Goal: Transaction & Acquisition: Purchase product/service

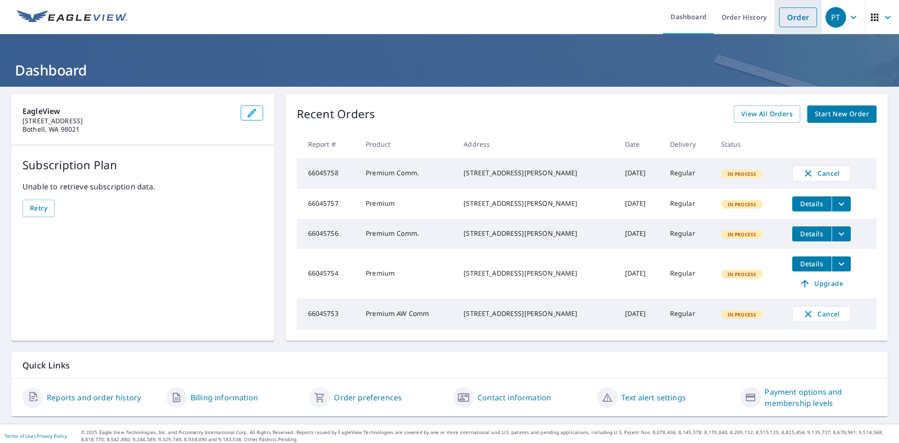
click at [808, 16] on link "Order" at bounding box center [798, 17] width 38 height 20
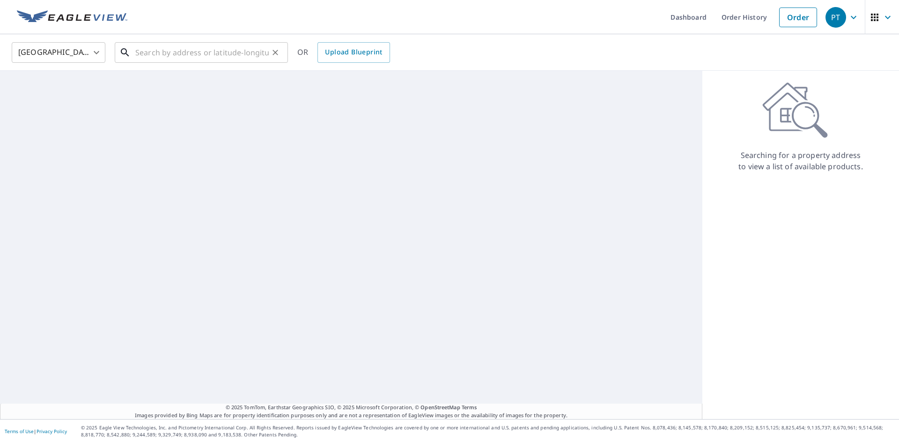
click at [242, 54] on input "text" at bounding box center [201, 52] width 133 height 26
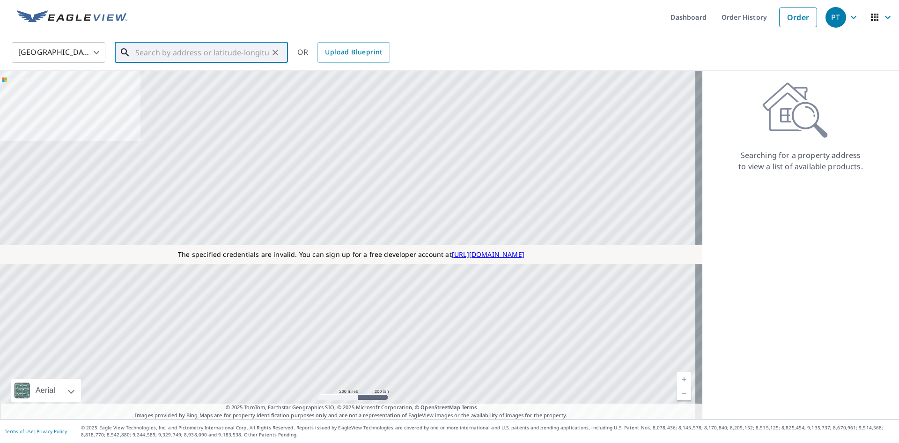
click at [262, 47] on input "text" at bounding box center [201, 52] width 133 height 26
paste input "[STREET_ADDRESS][PERSON_NAME]"
type input "[STREET_ADDRESS][PERSON_NAME]"
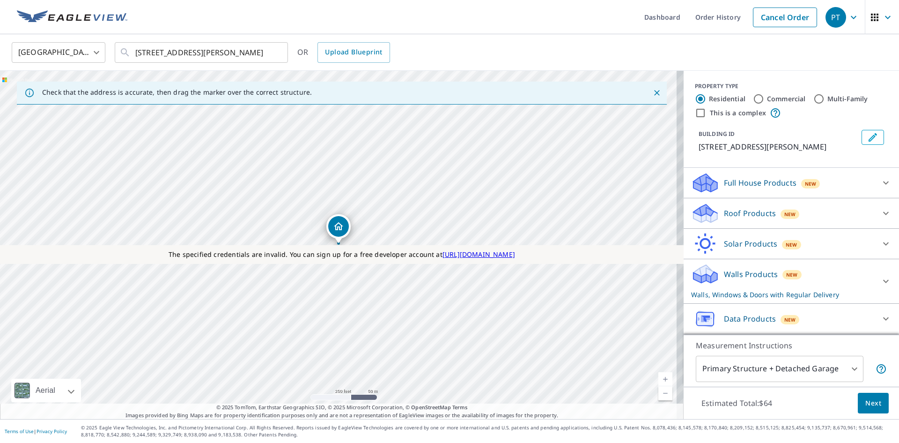
click at [752, 215] on p "Roof Products" at bounding box center [750, 212] width 52 height 11
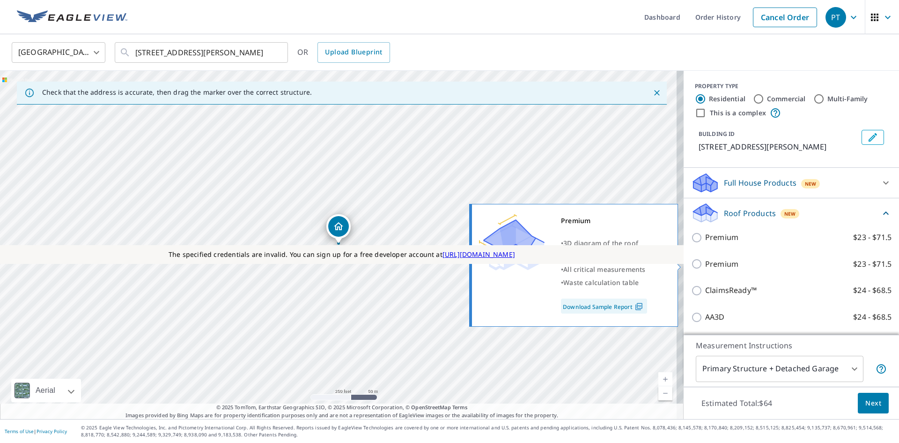
click at [718, 264] on p "Premium" at bounding box center [721, 264] width 33 height 12
click at [705, 264] on input "Premium $23 - $71.5" at bounding box center [698, 263] width 14 height 11
checkbox input "true"
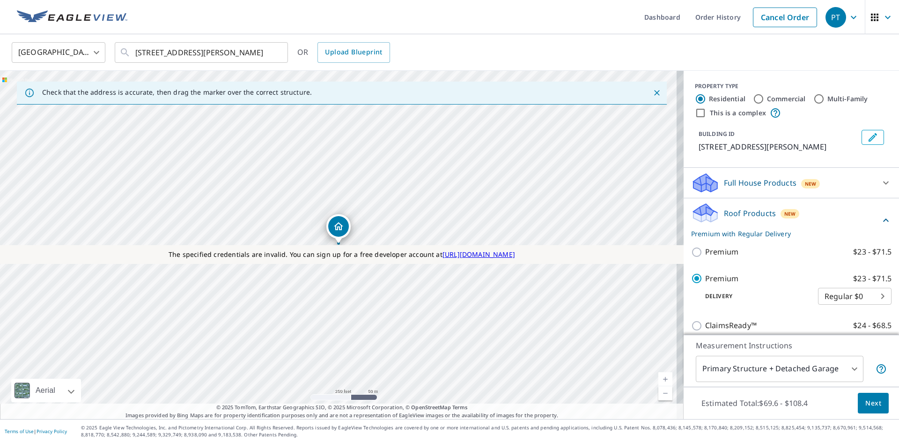
click at [728, 116] on label "This is a complex" at bounding box center [738, 112] width 56 height 9
click at [706, 116] on input "This is a complex" at bounding box center [700, 112] width 11 height 11
checkbox input "true"
radio input "false"
radio input "true"
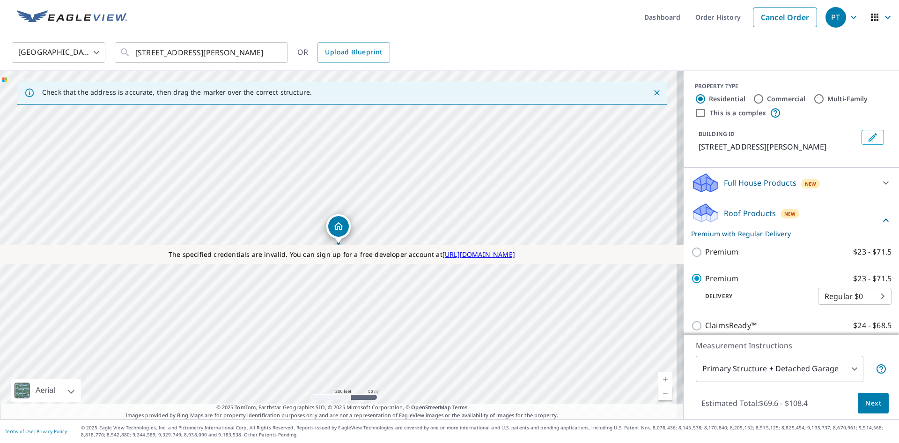
type input "4"
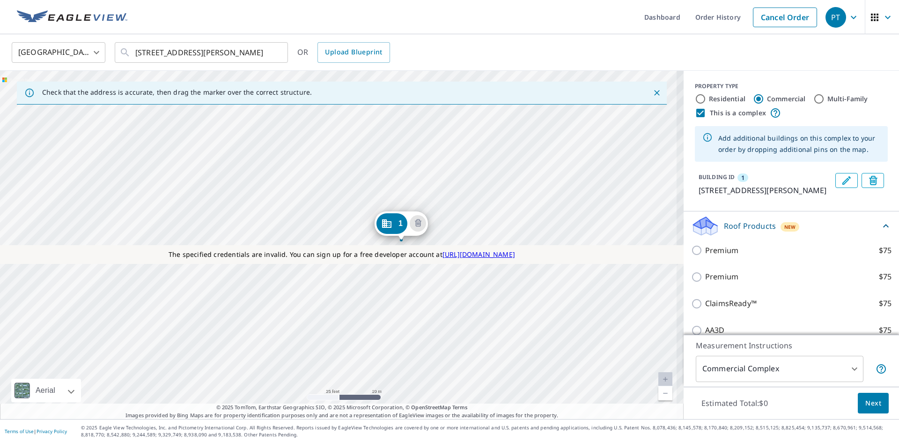
click at [383, 168] on div "1 125 Pugsley Ave Bronx, NY 10473" at bounding box center [342, 245] width 684 height 348
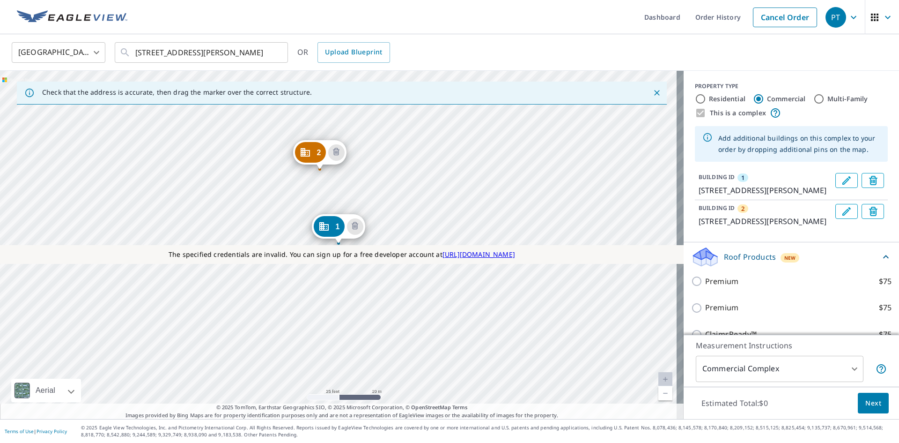
scroll to position [140, 0]
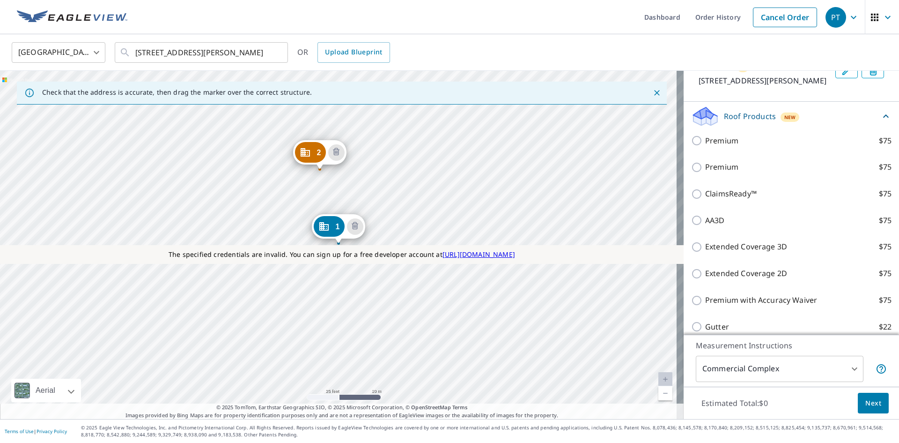
click at [716, 169] on p "Premium" at bounding box center [721, 167] width 33 height 12
click at [705, 169] on input "Premium $75" at bounding box center [698, 167] width 14 height 11
checkbox input "true"
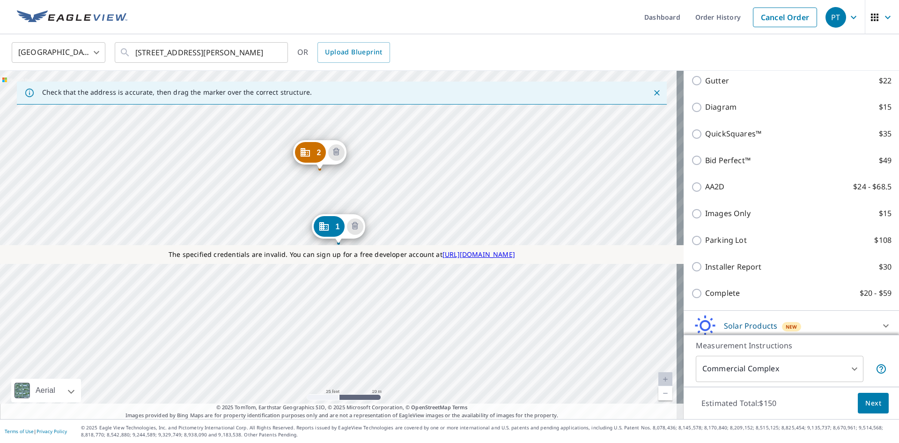
scroll to position [493, 0]
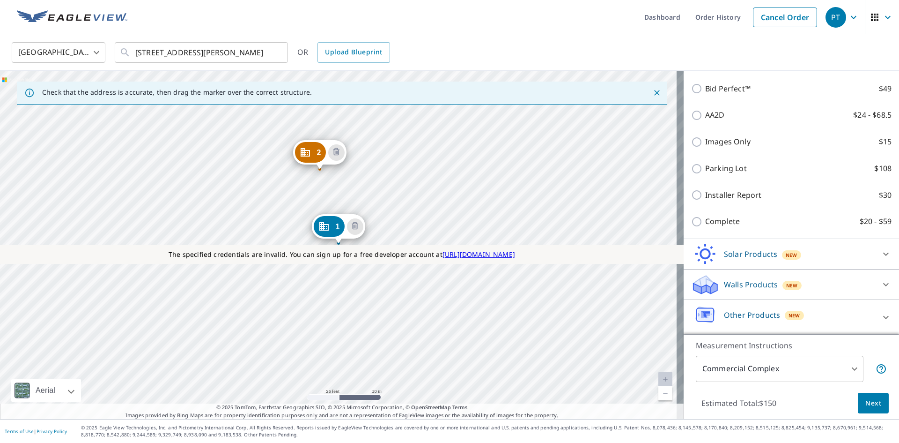
click at [728, 292] on div "Walls Products New" at bounding box center [783, 284] width 184 height 22
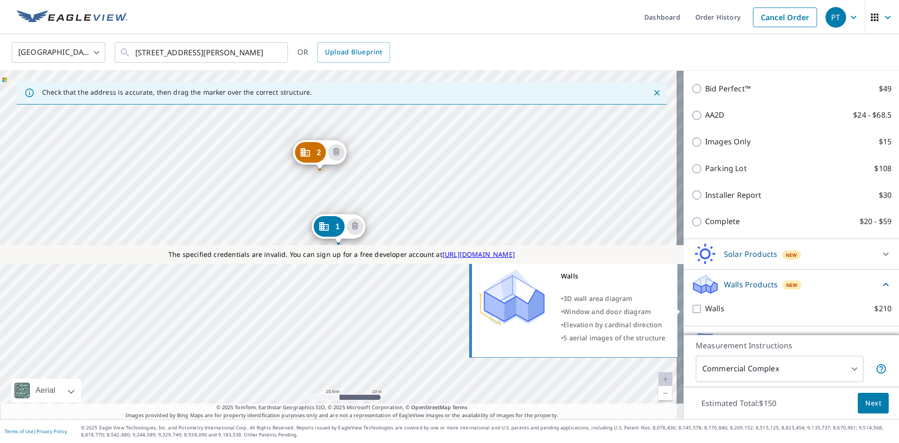
click at [705, 303] on p "Walls" at bounding box center [714, 309] width 19 height 12
click at [705, 303] on input "Walls $210" at bounding box center [698, 308] width 14 height 11
checkbox input "true"
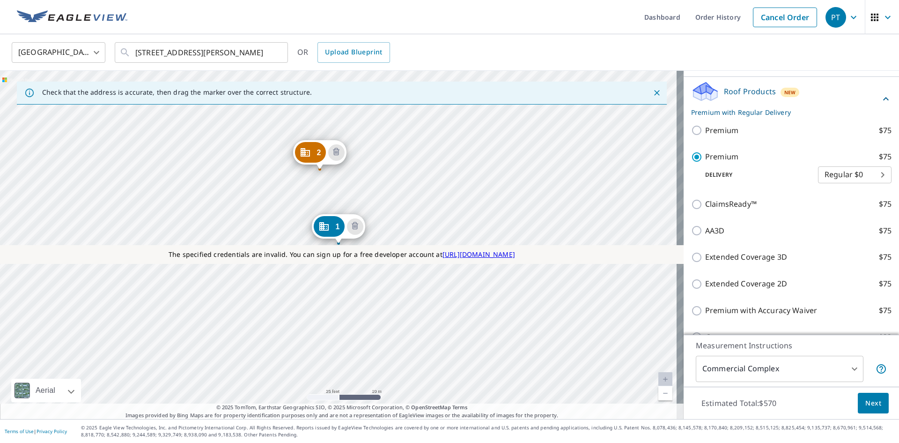
scroll to position [25, 0]
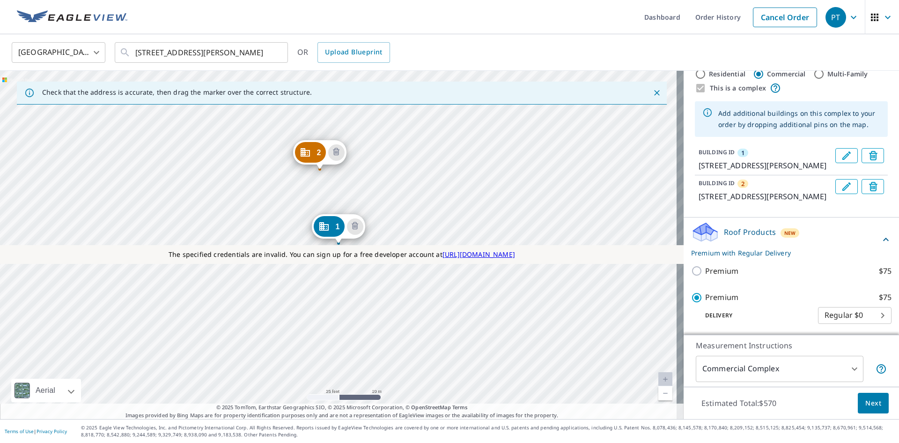
click at [835, 156] on button "Edit building 1" at bounding box center [846, 155] width 22 height 15
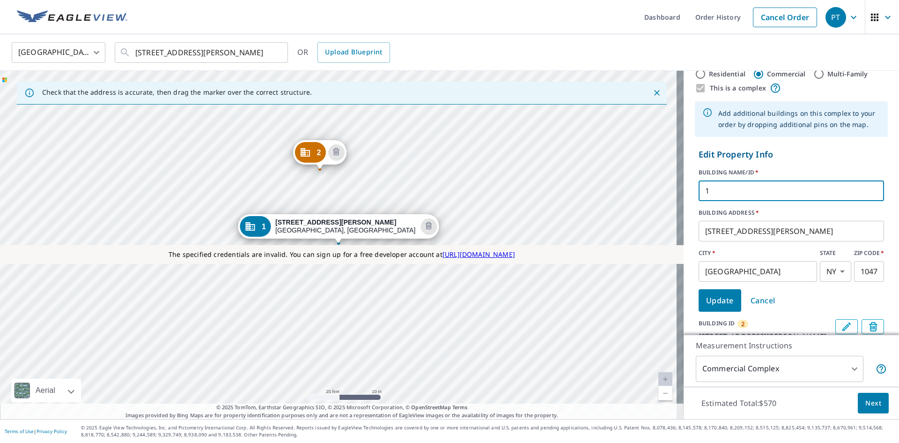
click at [699, 187] on input "1" at bounding box center [791, 190] width 185 height 26
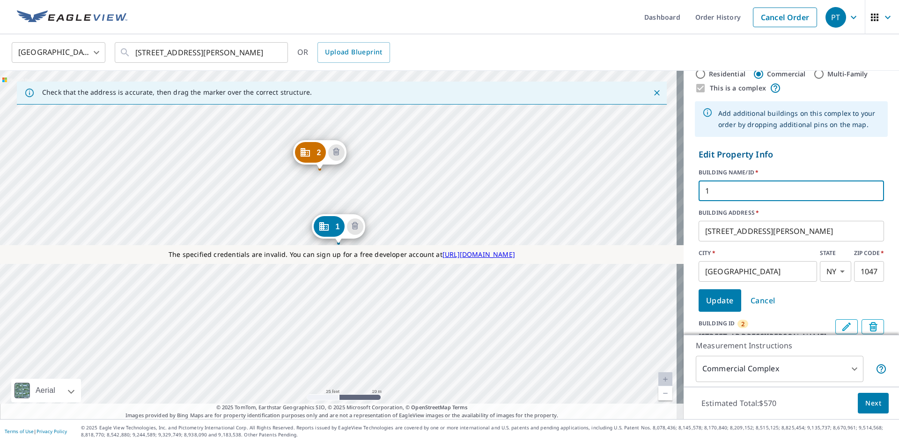
click at [699, 189] on input "1" at bounding box center [791, 190] width 185 height 26
type input "bldg1"
click at [706, 294] on span "Update" at bounding box center [720, 300] width 28 height 13
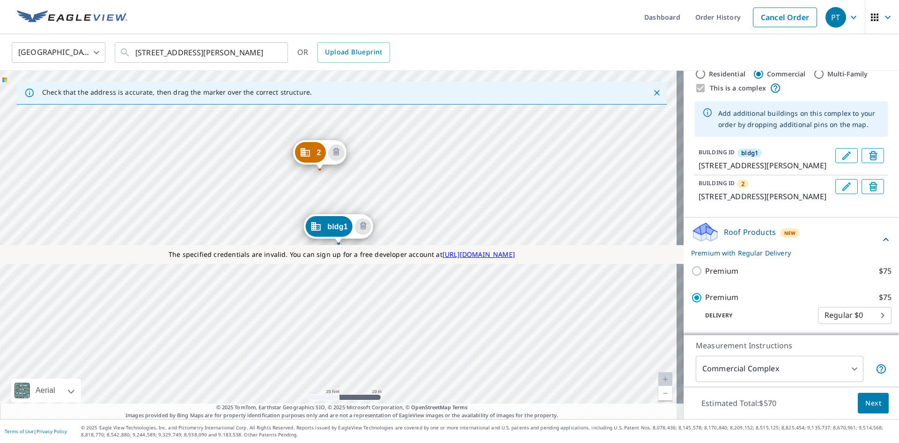
click at [841, 191] on icon "Edit building 2" at bounding box center [846, 186] width 11 height 11
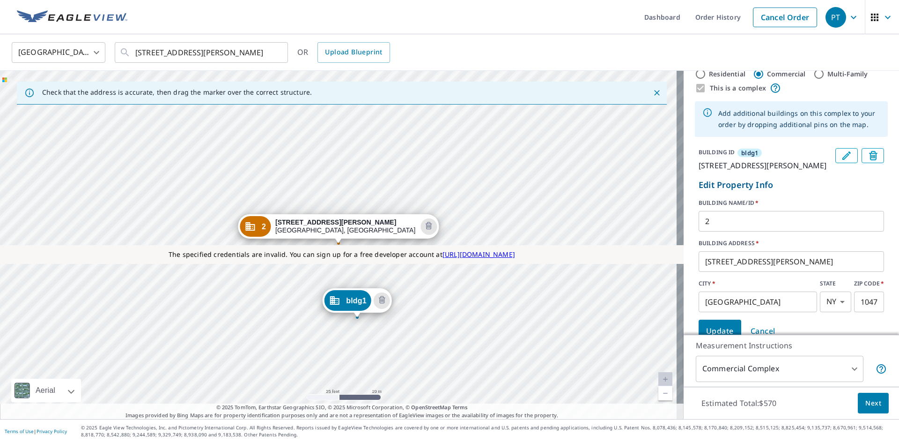
click at [699, 222] on input "2" at bounding box center [791, 221] width 185 height 26
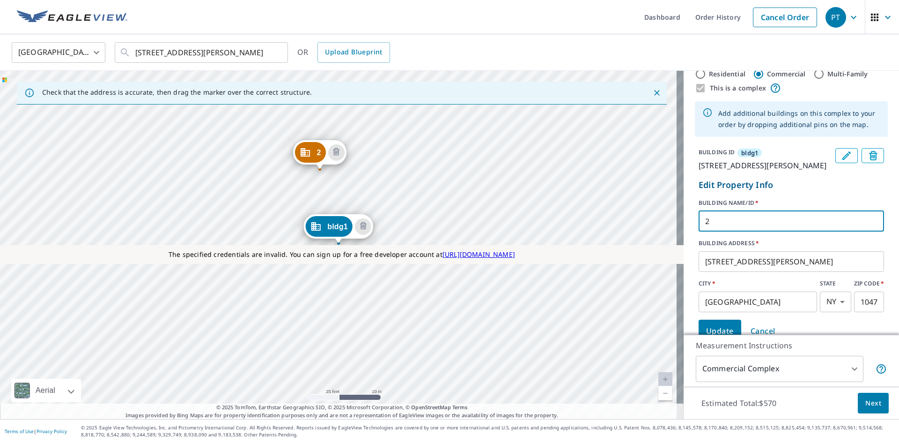
paste input "bldg"
type input "bldg2"
click at [706, 325] on span "Update" at bounding box center [720, 330] width 28 height 13
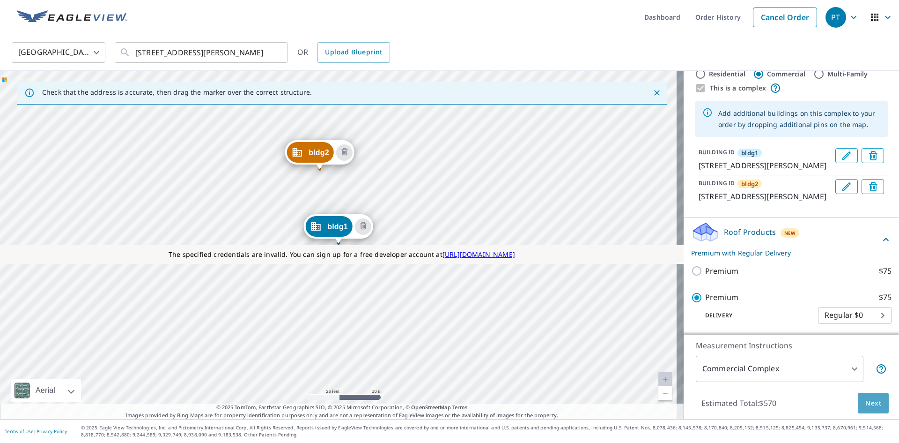
click at [872, 403] on span "Next" at bounding box center [873, 403] width 16 height 12
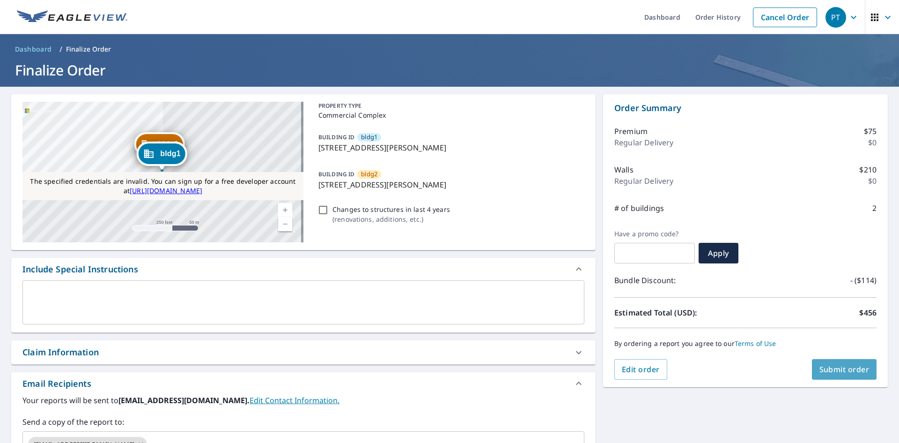
click at [829, 375] on button "Submit order" at bounding box center [844, 369] width 65 height 21
checkbox input "true"
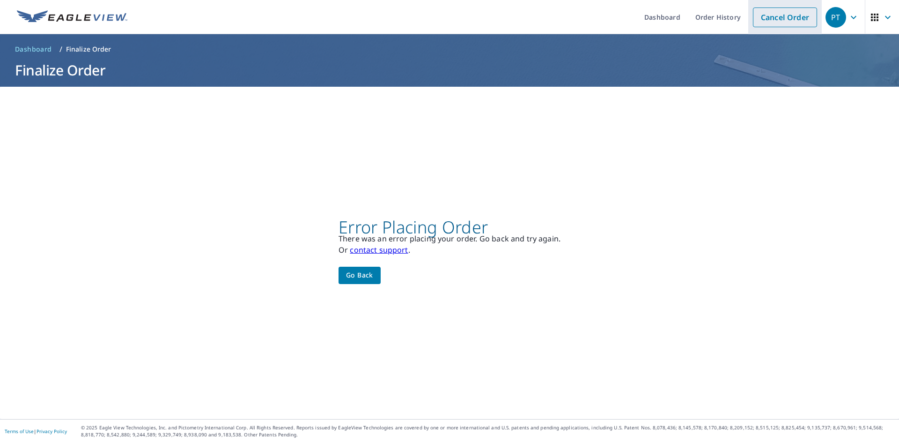
click at [773, 18] on link "Cancel Order" at bounding box center [785, 17] width 64 height 20
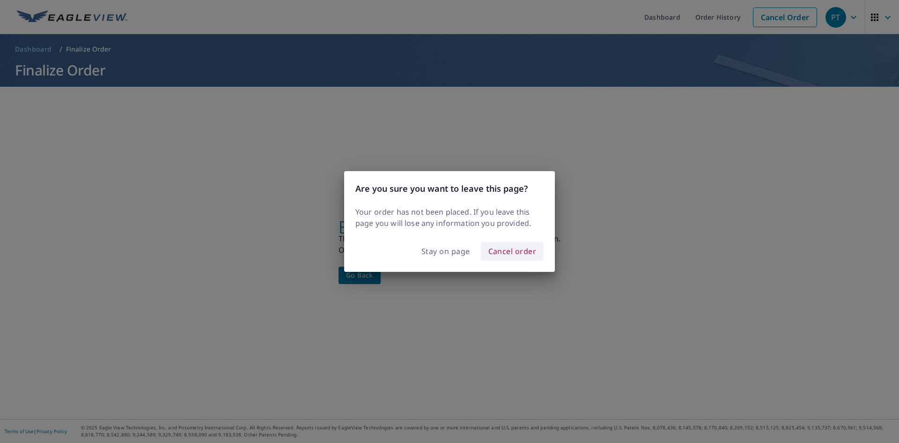
click at [498, 251] on span "Cancel order" at bounding box center [512, 250] width 48 height 13
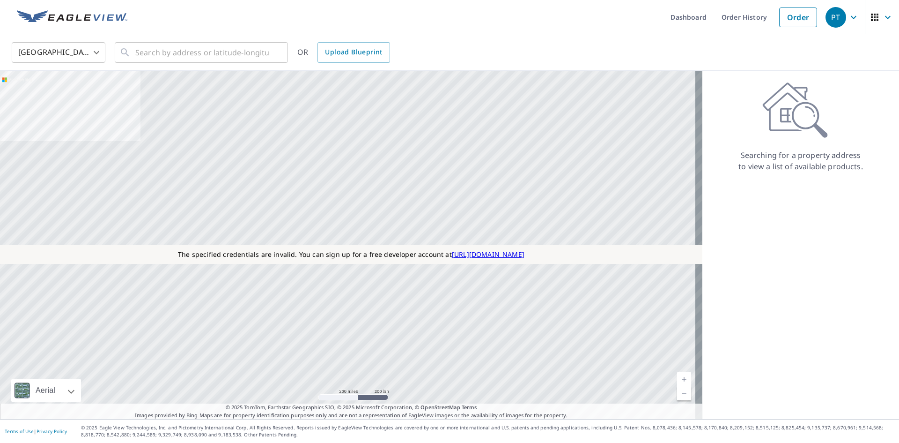
click at [829, 17] on div "PT" at bounding box center [836, 17] width 21 height 21
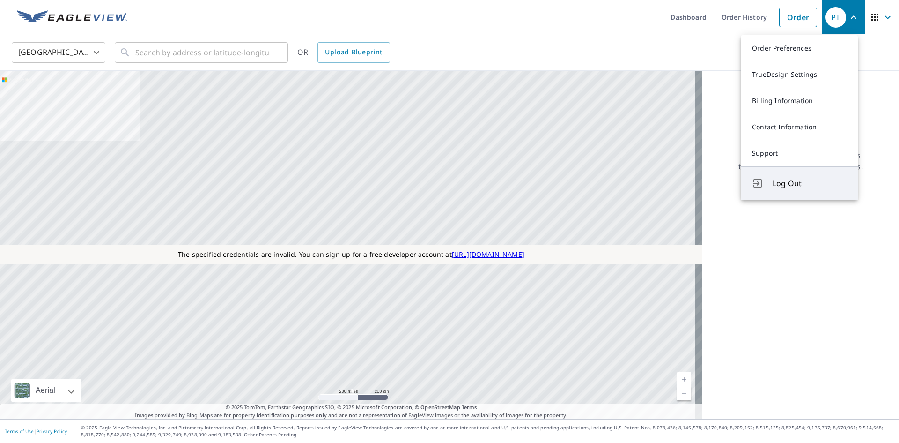
click at [809, 176] on button "Log Out" at bounding box center [799, 182] width 117 height 33
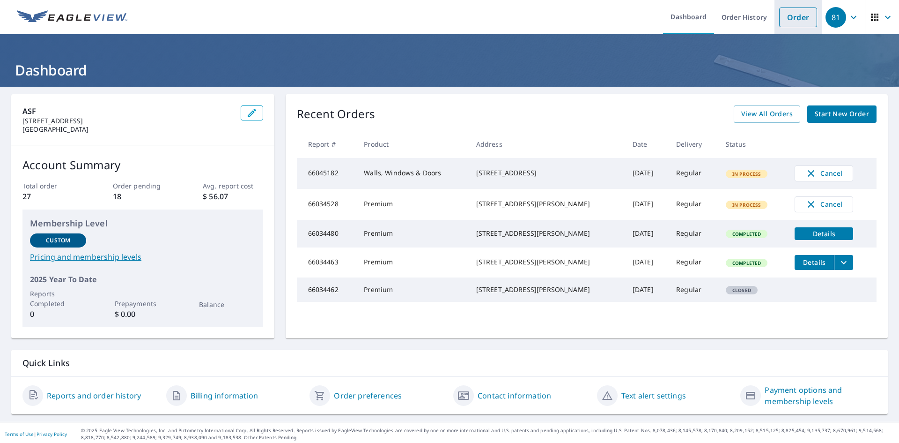
click at [800, 20] on link "Order" at bounding box center [798, 17] width 38 height 20
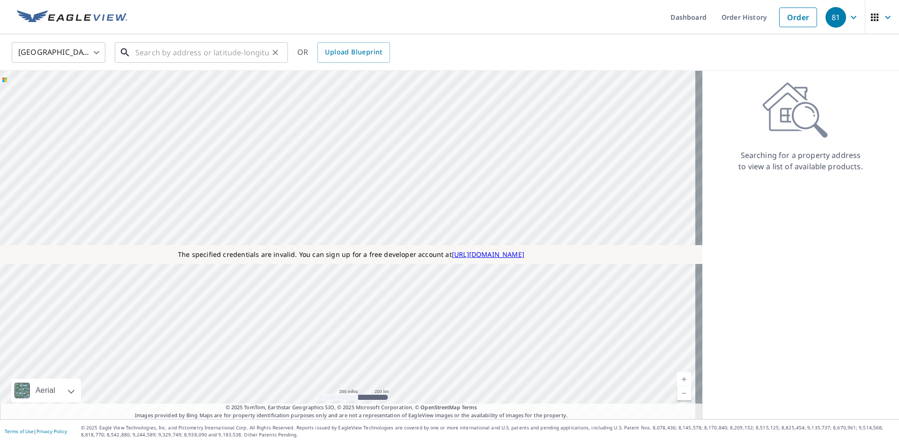
click at [196, 55] on input "text" at bounding box center [201, 52] width 133 height 26
click at [236, 49] on input "text" at bounding box center [201, 52] width 133 height 26
paste input "125 Pugsley Ave, Bronx, NY, 10473"
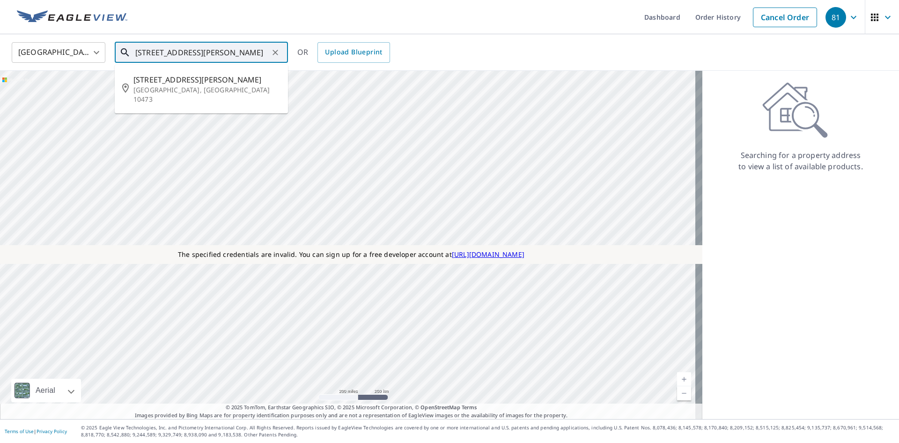
type input "125 Pugsley Ave, Bronx, NY, 10473"
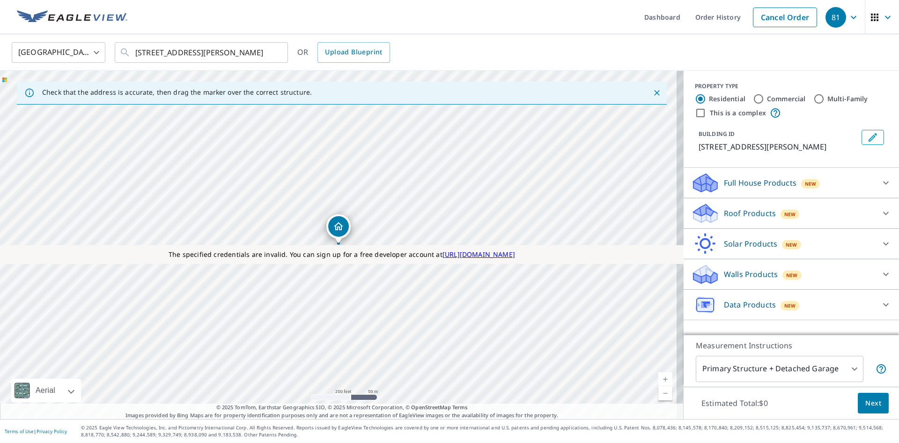
click at [731, 107] on div "This is a complex" at bounding box center [791, 112] width 193 height 11
click at [729, 114] on label "This is a complex" at bounding box center [738, 112] width 56 height 9
click at [706, 114] on input "This is a complex" at bounding box center [700, 112] width 11 height 11
checkbox input "true"
radio input "false"
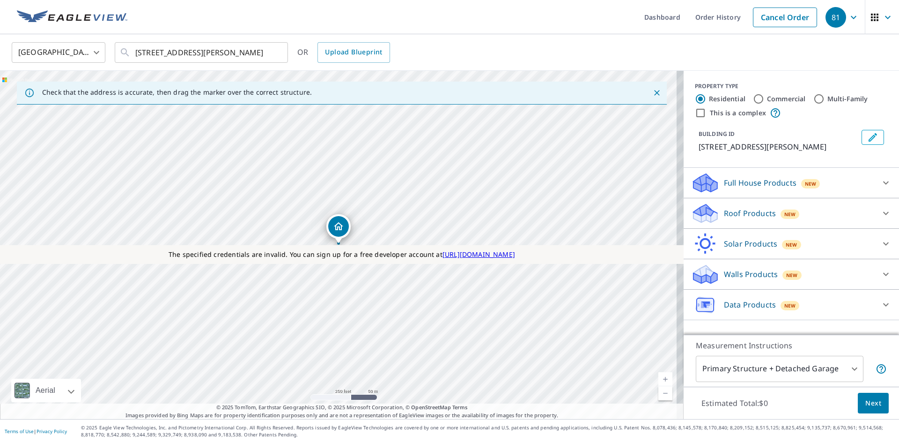
radio input "true"
type input "4"
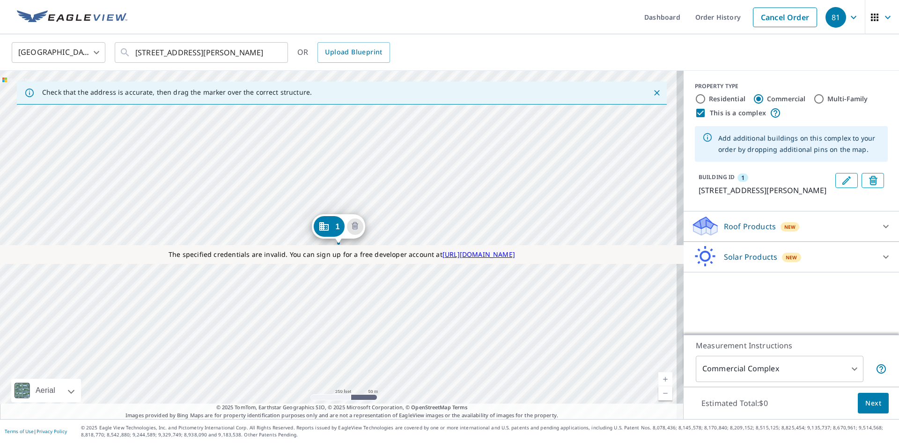
click at [732, 232] on div "Roof Products New" at bounding box center [783, 226] width 184 height 22
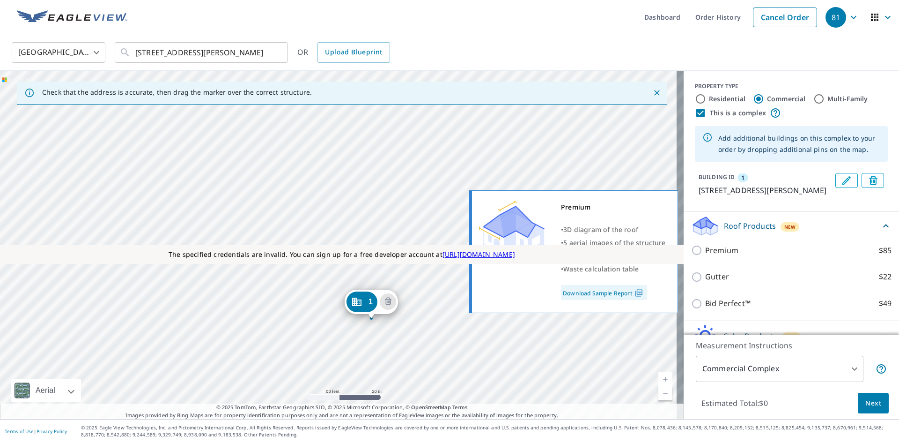
click at [727, 249] on p "Premium" at bounding box center [721, 250] width 33 height 12
click at [705, 249] on input "Premium $85" at bounding box center [698, 249] width 14 height 11
checkbox input "true"
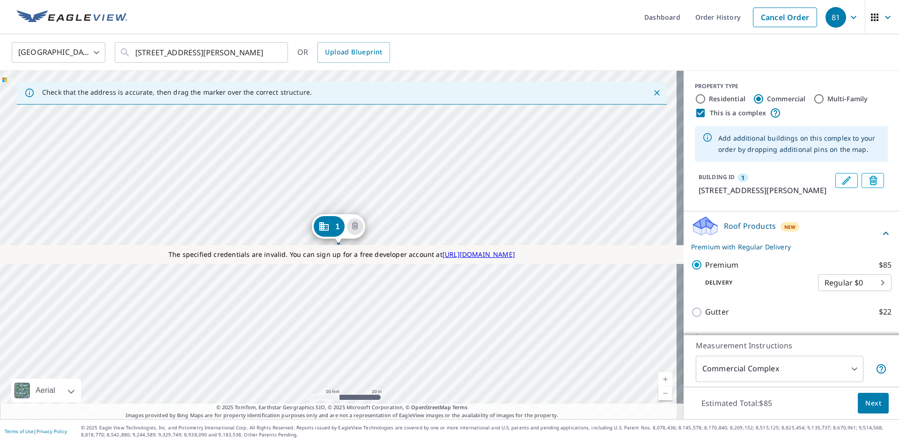
click at [324, 201] on div "1 125 Pugsley Ave Bronx, NY 10473" at bounding box center [342, 245] width 684 height 348
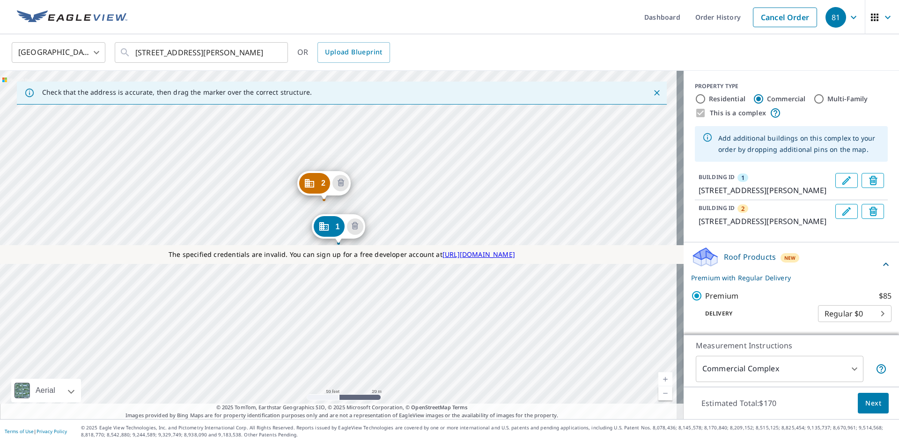
scroll to position [83, 0]
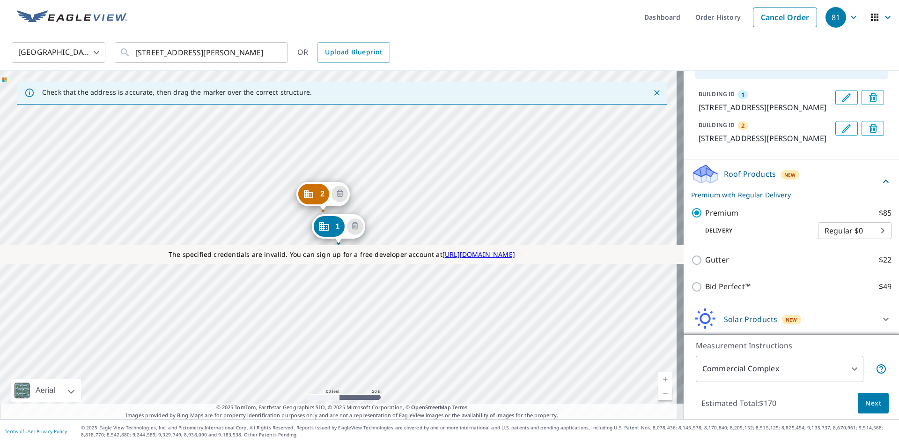
drag, startPoint x: 327, startPoint y: 183, endPoint x: 326, endPoint y: 193, distance: 10.8
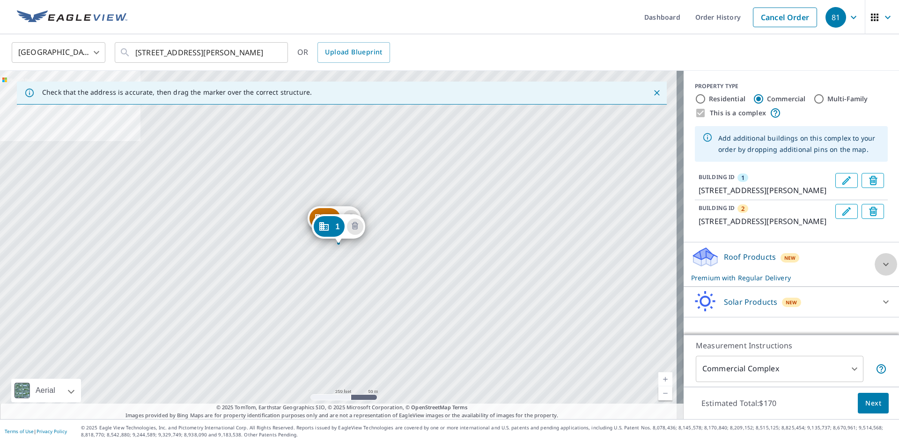
click at [880, 264] on icon at bounding box center [885, 264] width 11 height 11
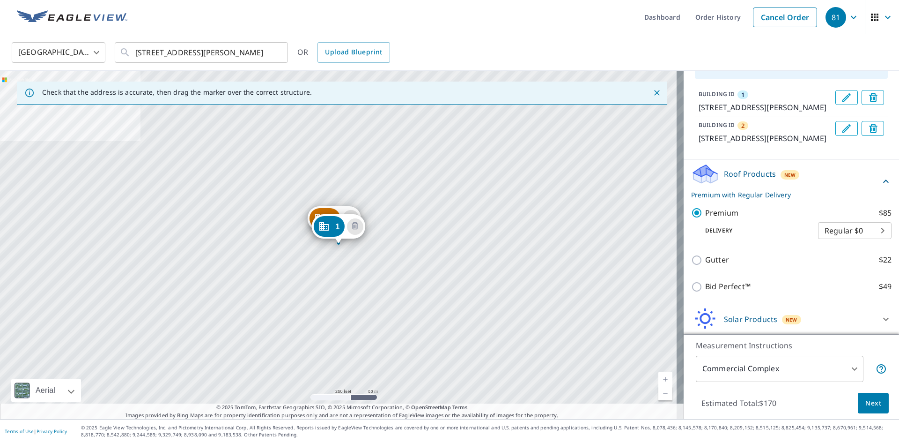
click at [835, 325] on div "Solar Products New" at bounding box center [783, 319] width 184 height 22
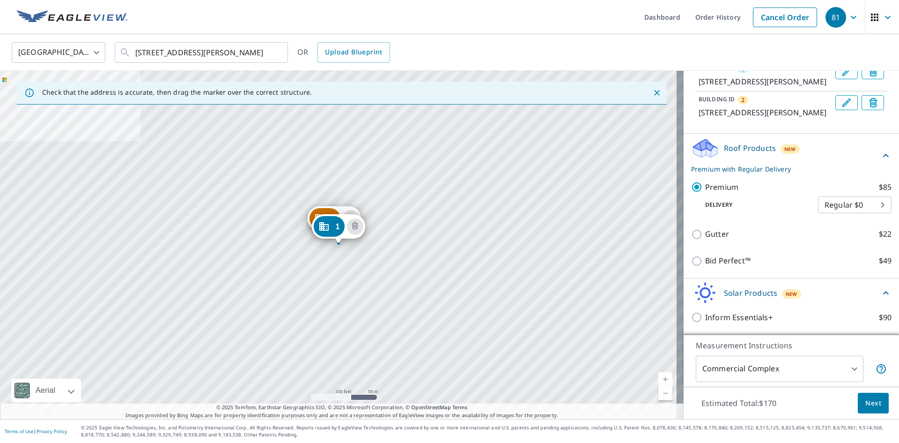
scroll to position [0, 0]
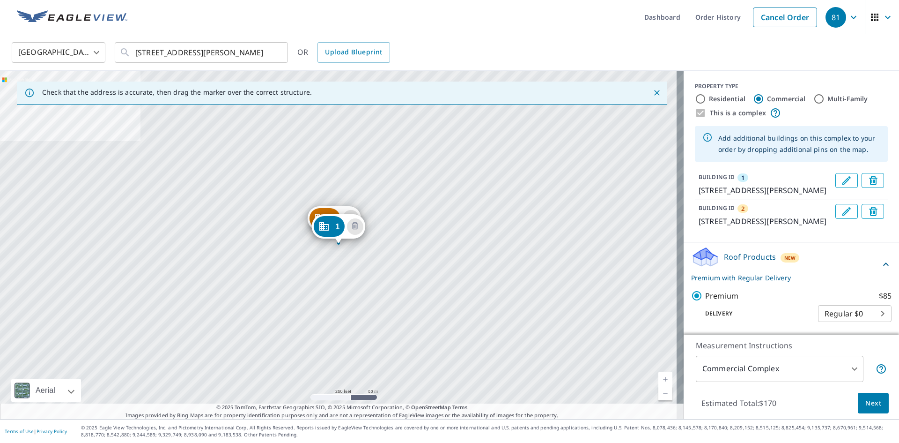
click at [721, 99] on label "Residential" at bounding box center [727, 98] width 37 height 9
click at [706, 99] on input "Residential" at bounding box center [700, 98] width 11 height 11
radio input "true"
type input "1"
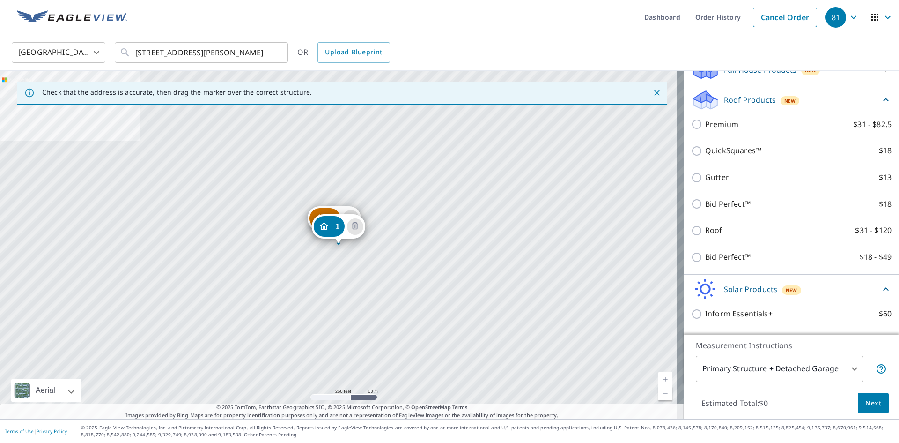
scroll to position [245, 0]
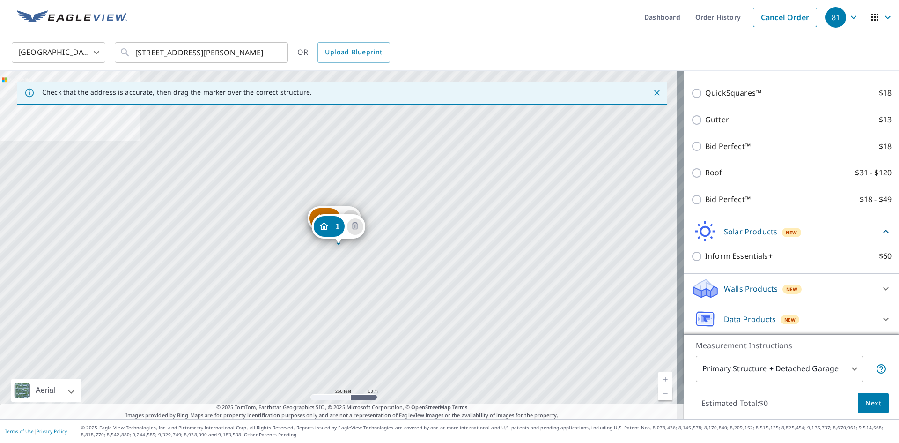
click at [754, 290] on p "Walls Products" at bounding box center [751, 288] width 54 height 11
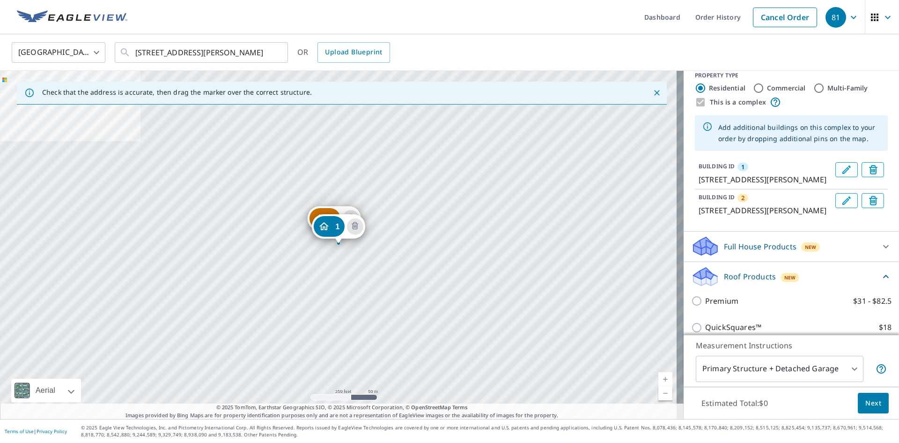
scroll to position [0, 0]
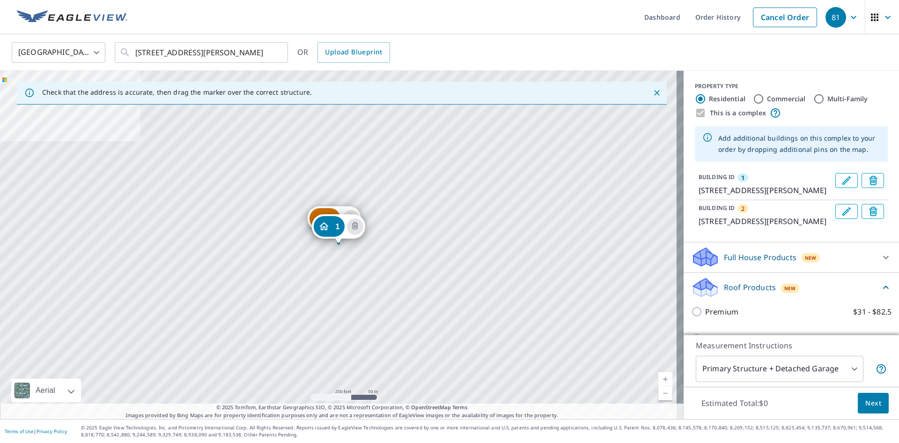
click at [772, 98] on label "Commercial" at bounding box center [786, 98] width 39 height 9
click at [764, 98] on input "Commercial" at bounding box center [758, 98] width 11 height 11
radio input "true"
type input "4"
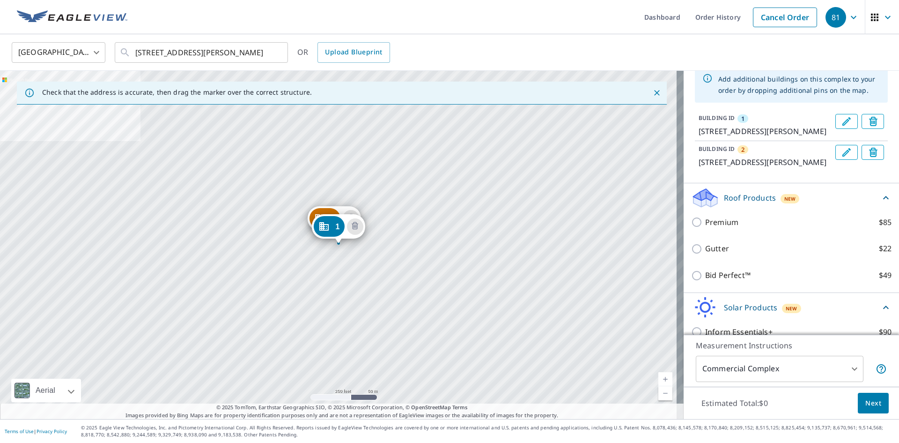
scroll to position [74, 0]
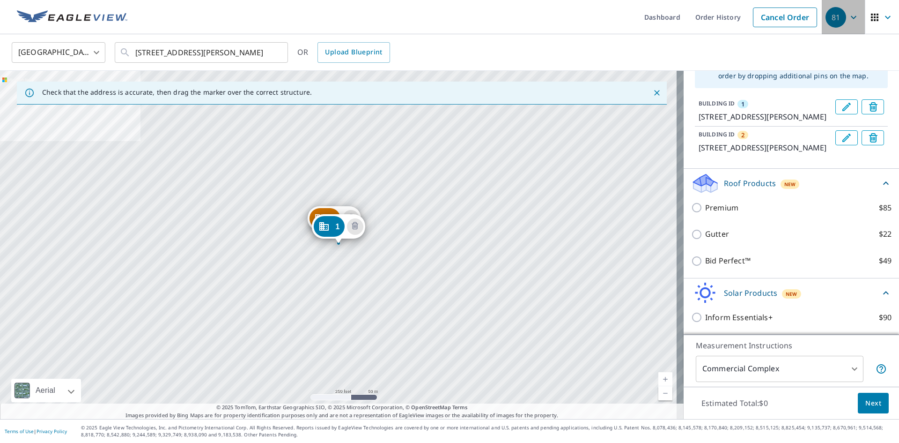
click at [848, 17] on icon "button" at bounding box center [853, 17] width 11 height 11
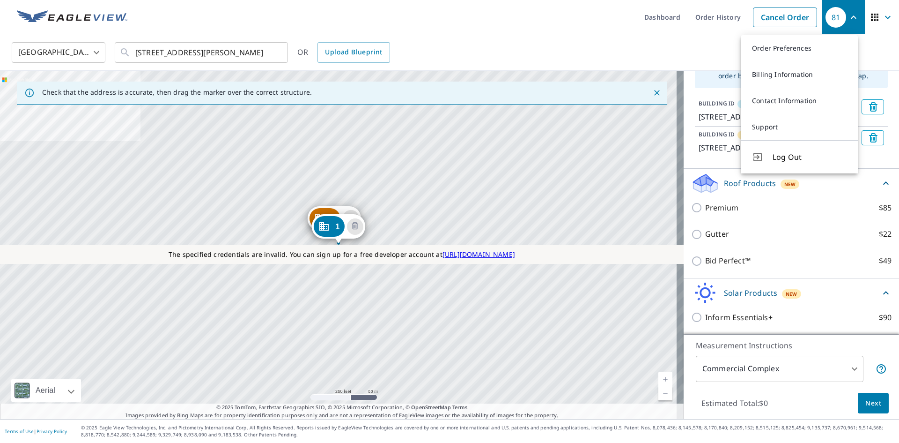
click at [787, 165] on button "Log Out" at bounding box center [799, 156] width 117 height 33
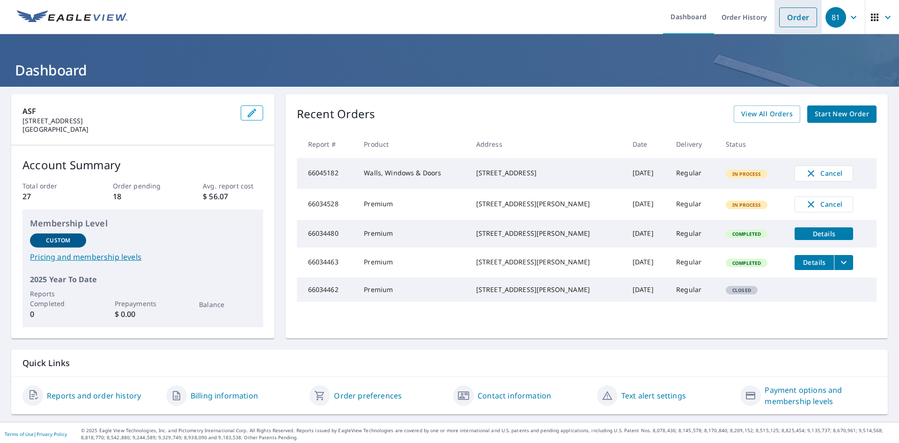
click at [807, 11] on link "Order" at bounding box center [798, 17] width 38 height 20
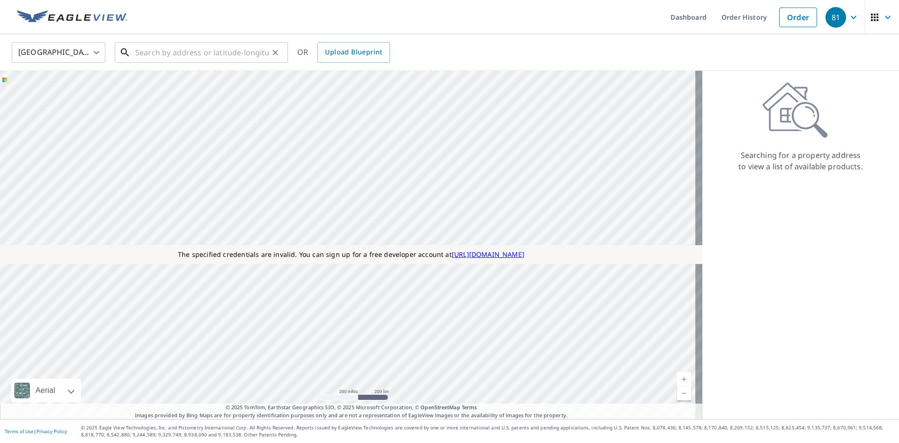
click at [198, 53] on input "text" at bounding box center [201, 52] width 133 height 26
click at [171, 50] on input "text" at bounding box center [201, 52] width 133 height 26
paste input "[STREET_ADDRESS][PERSON_NAME]"
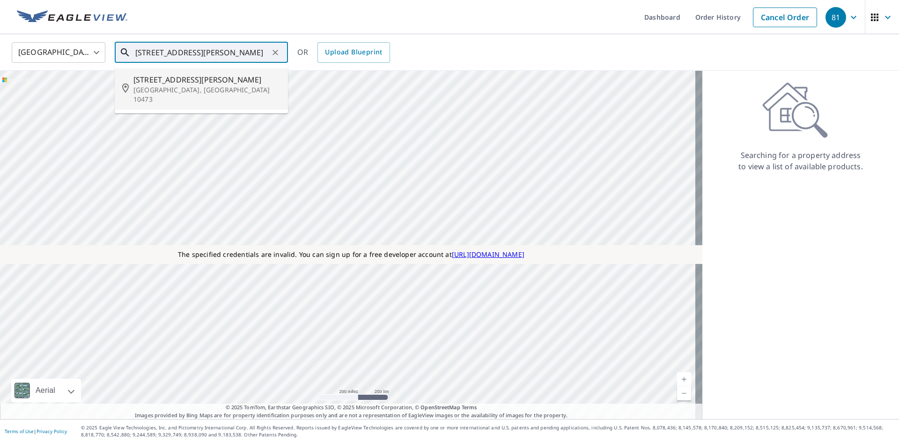
click at [175, 87] on p "[GEOGRAPHIC_DATA], [GEOGRAPHIC_DATA] 10473" at bounding box center [206, 94] width 147 height 19
type input "125 Pugsley Ave Bronx, NY 10473"
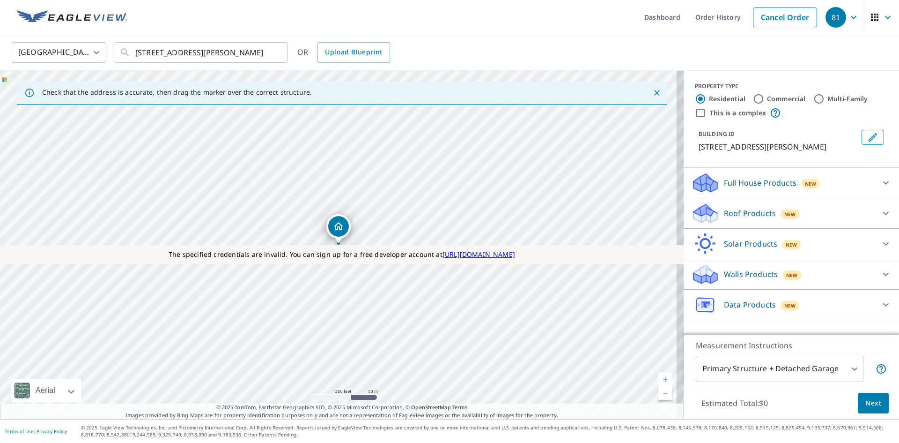
click at [726, 109] on label "This is a complex" at bounding box center [738, 112] width 56 height 9
click at [706, 109] on input "This is a complex" at bounding box center [700, 112] width 11 height 11
checkbox input "true"
radio input "false"
radio input "true"
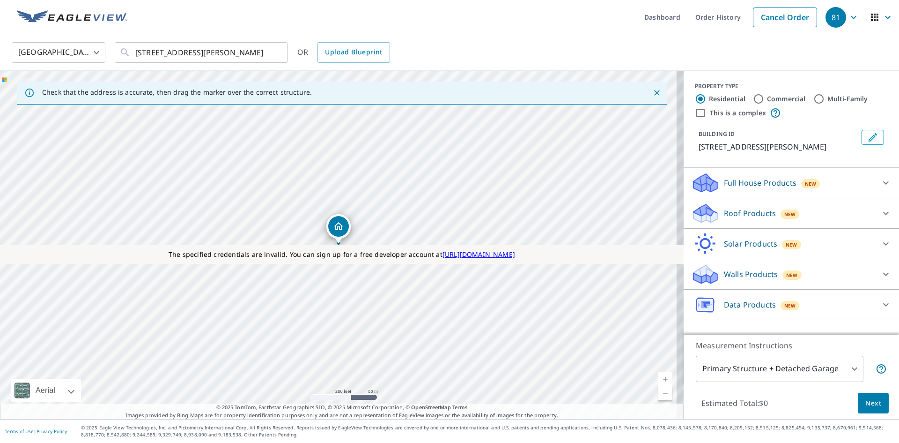
type input "4"
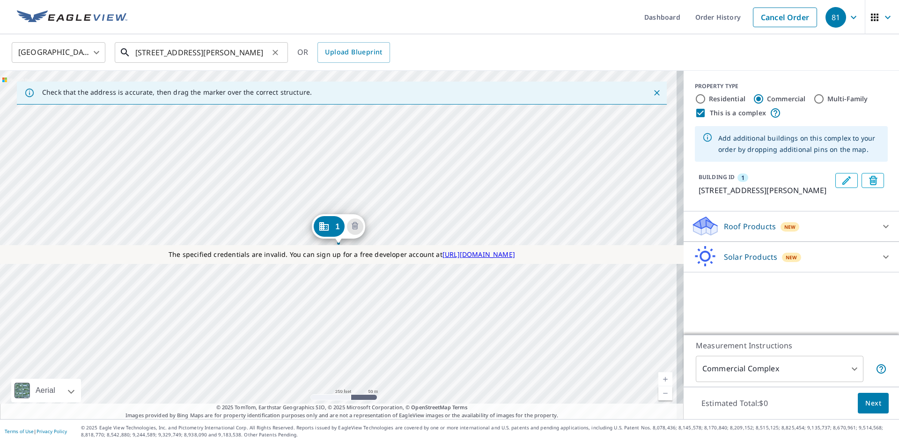
click at [258, 54] on input "125 Pugsley Ave Bronx, NY 10473" at bounding box center [201, 52] width 133 height 26
click at [865, 405] on span "Next" at bounding box center [873, 403] width 16 height 12
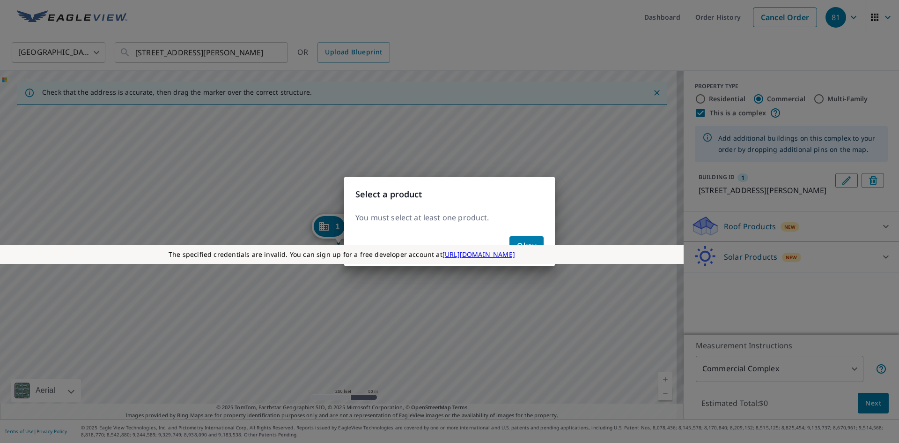
click at [536, 236] on div "Okay" at bounding box center [449, 249] width 211 height 34
click at [535, 239] on span "Okay" at bounding box center [526, 245] width 19 height 13
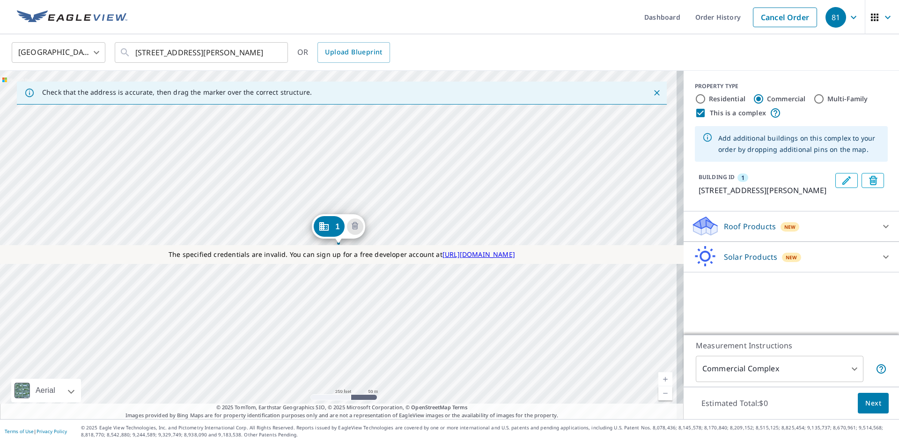
click at [810, 237] on div "Roof Products New" at bounding box center [783, 226] width 184 height 22
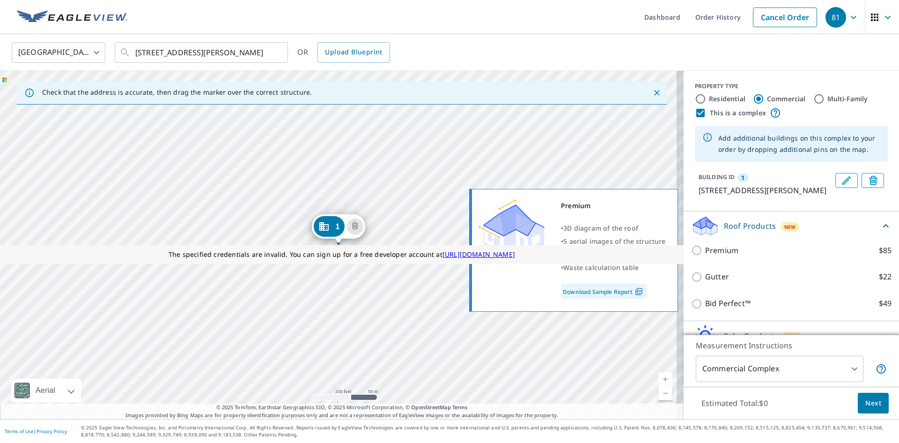
click at [719, 251] on p "Premium" at bounding box center [721, 250] width 33 height 12
click at [705, 251] on input "Premium $85" at bounding box center [698, 249] width 14 height 11
checkbox input "true"
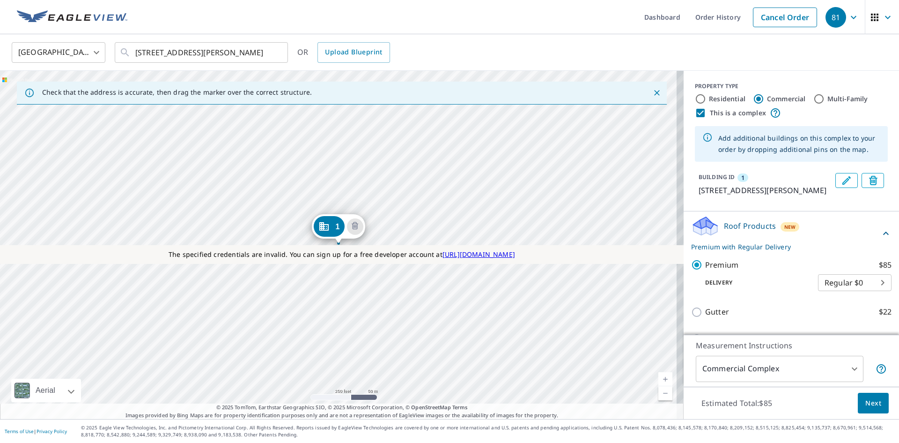
click at [864, 409] on button "Next" at bounding box center [873, 402] width 31 height 21
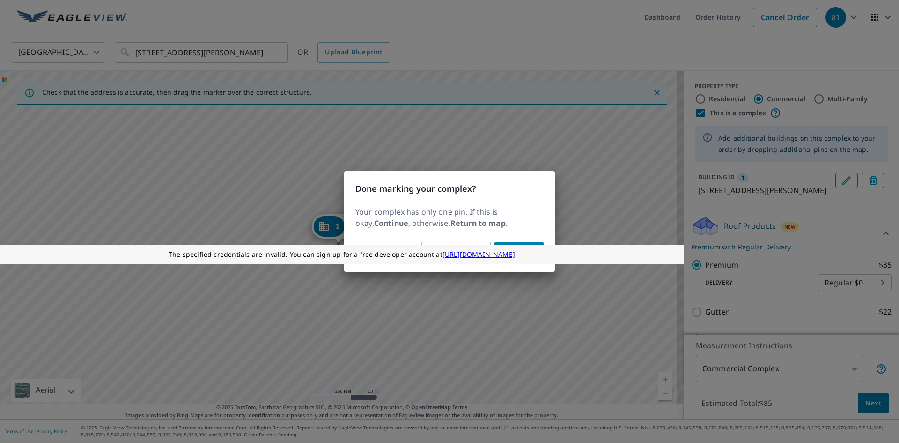
click at [444, 245] on div "The specified credentials are invalid. You can sign up for a free developer acc…" at bounding box center [342, 254] width 684 height 19
click at [444, 244] on button "Return to map" at bounding box center [455, 251] width 69 height 19
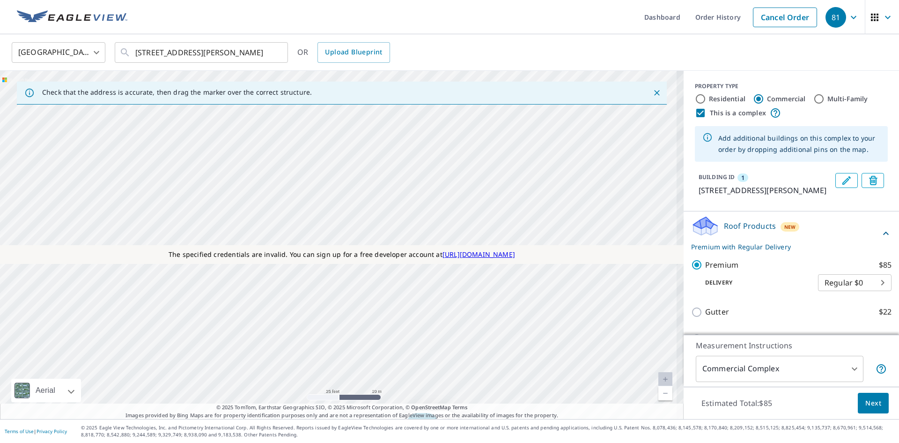
click at [409, 365] on div "1 125 Pugsley Ave Bronx, NY 10473" at bounding box center [342, 245] width 684 height 348
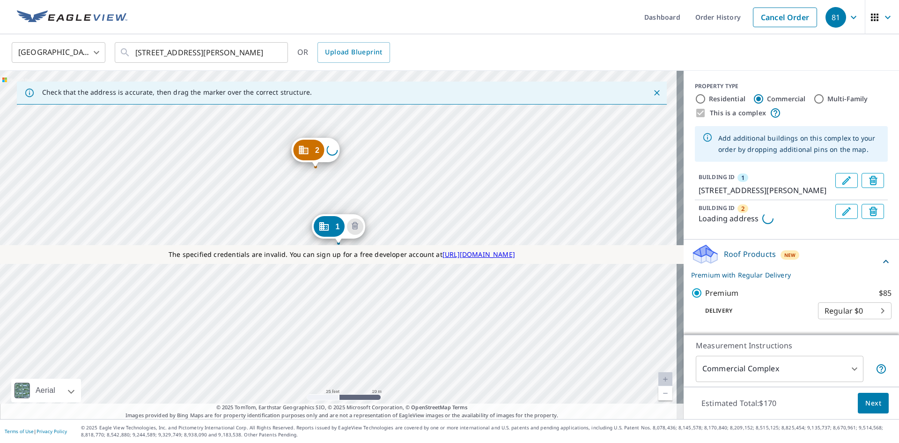
click at [867, 400] on span "Next" at bounding box center [873, 403] width 16 height 12
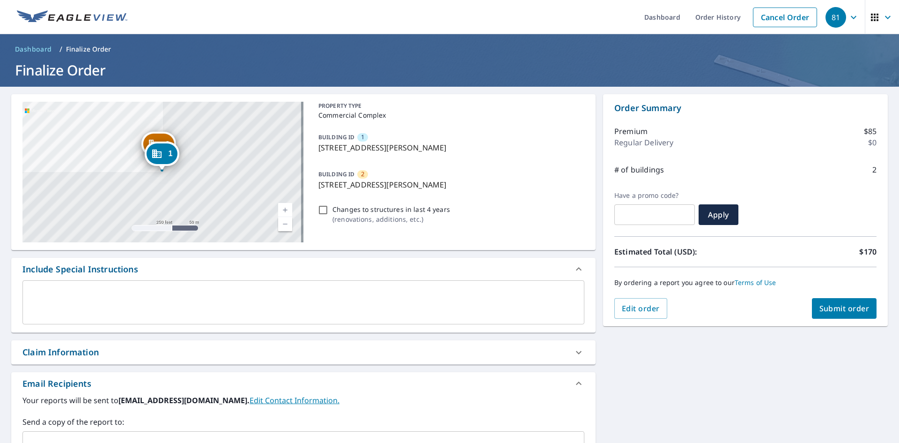
click at [839, 292] on div "By ordering a report you agree to our Terms of Use" at bounding box center [745, 282] width 262 height 31
click at [836, 310] on span "Submit order" at bounding box center [845, 308] width 50 height 10
